Goal: Navigation & Orientation: Find specific page/section

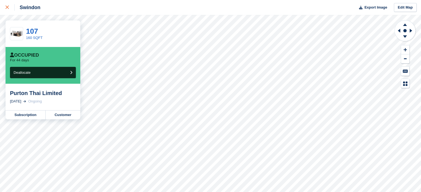
click at [7, 6] on icon at bounding box center [7, 7] width 3 height 3
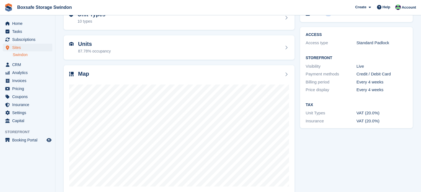
scroll to position [43, 0]
